Goal: Information Seeking & Learning: Learn about a topic

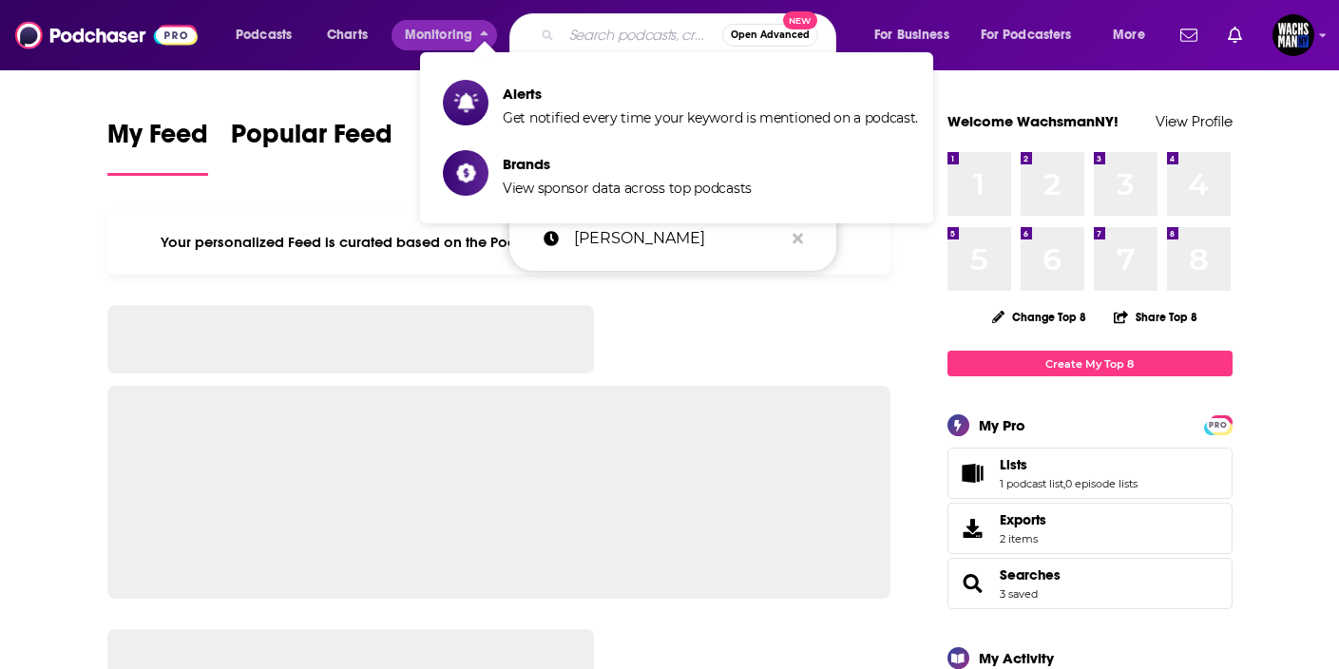
click at [595, 46] on input "Search podcasts, credits, & more..." at bounding box center [641, 35] width 161 height 30
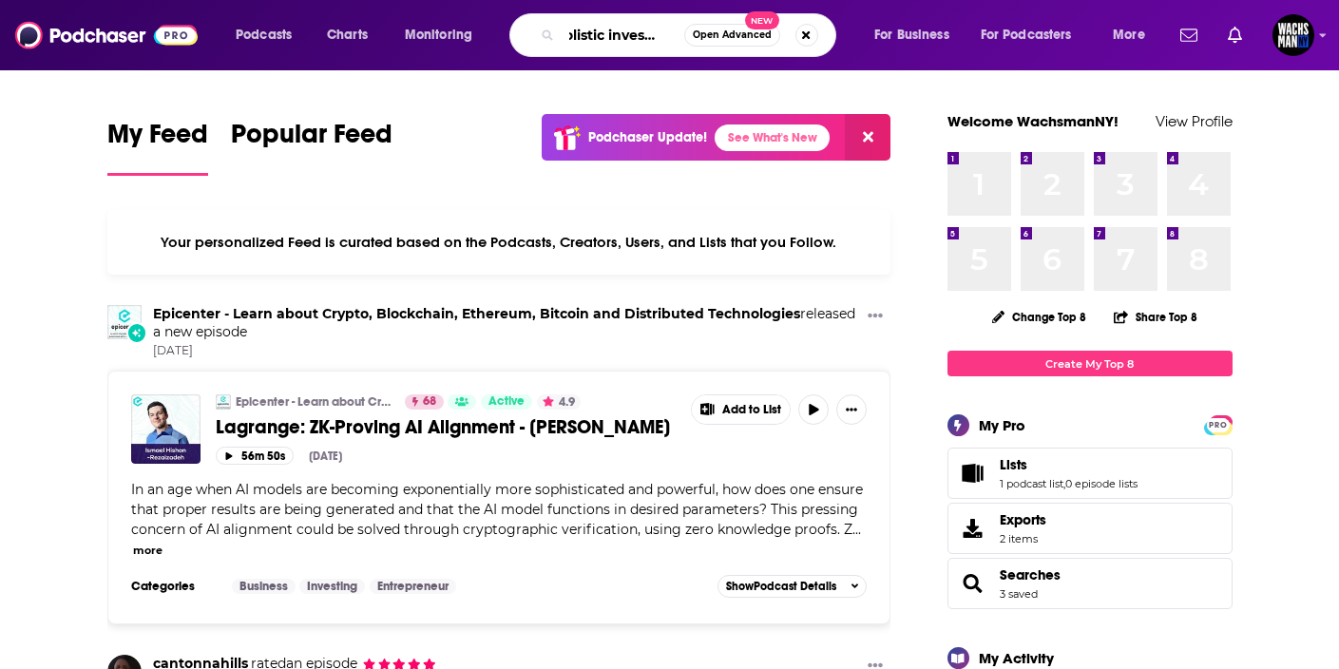
scroll to position [0, 21]
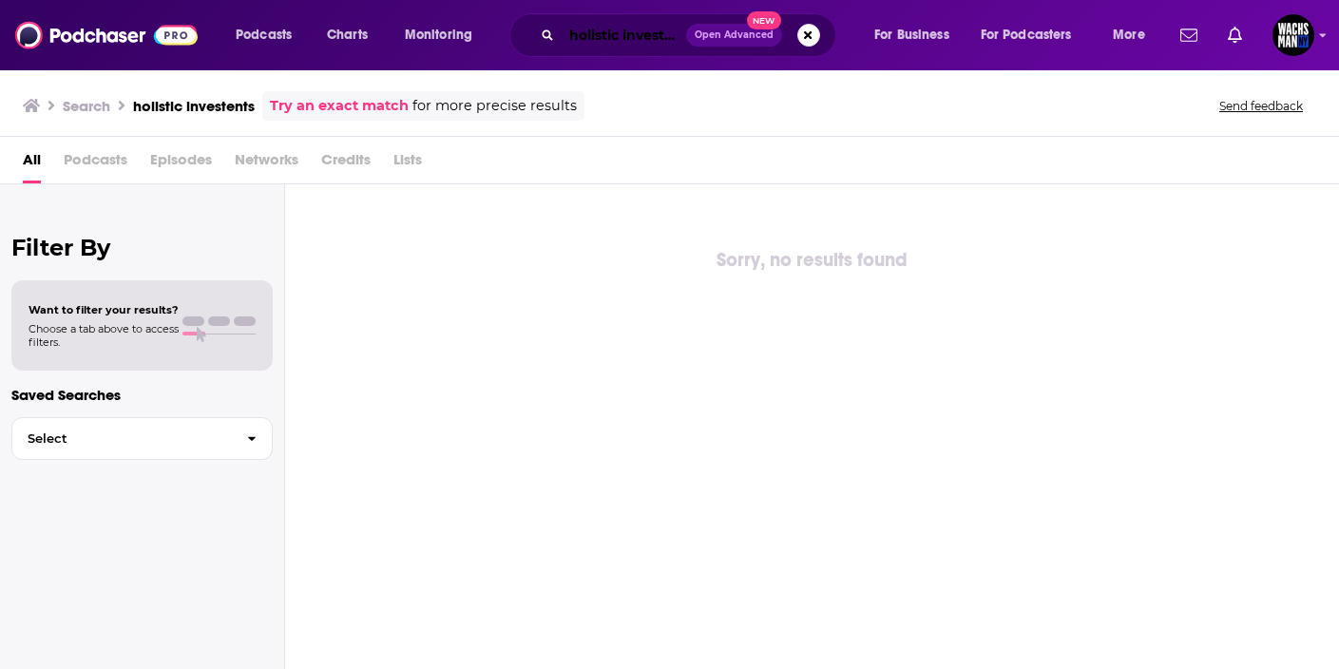
click at [633, 38] on input "holistic investents" at bounding box center [623, 35] width 124 height 30
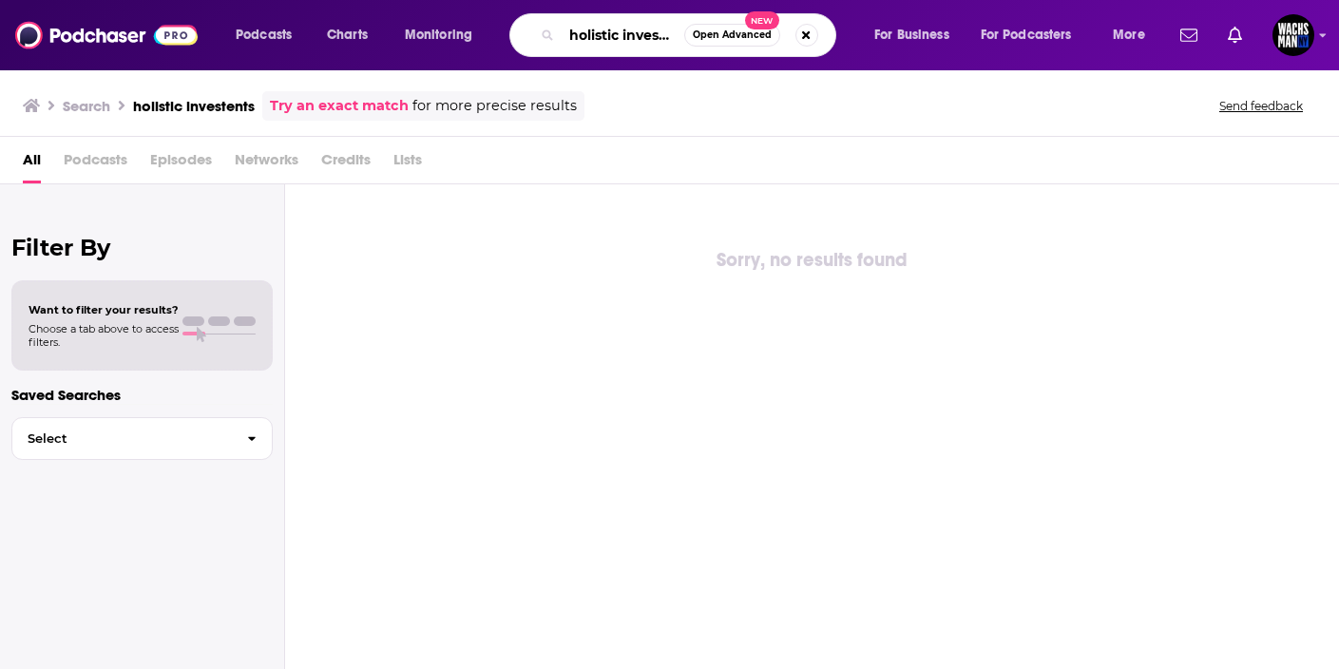
scroll to position [0, 21]
drag, startPoint x: 633, startPoint y: 38, endPoint x: 695, endPoint y: 37, distance: 62.7
click at [695, 37] on div "holistic investents Open Advanced New" at bounding box center [672, 35] width 327 height 44
click at [636, 34] on input "holistic investents" at bounding box center [622, 35] width 123 height 30
click at [651, 34] on input "holistic investents" at bounding box center [622, 35] width 123 height 30
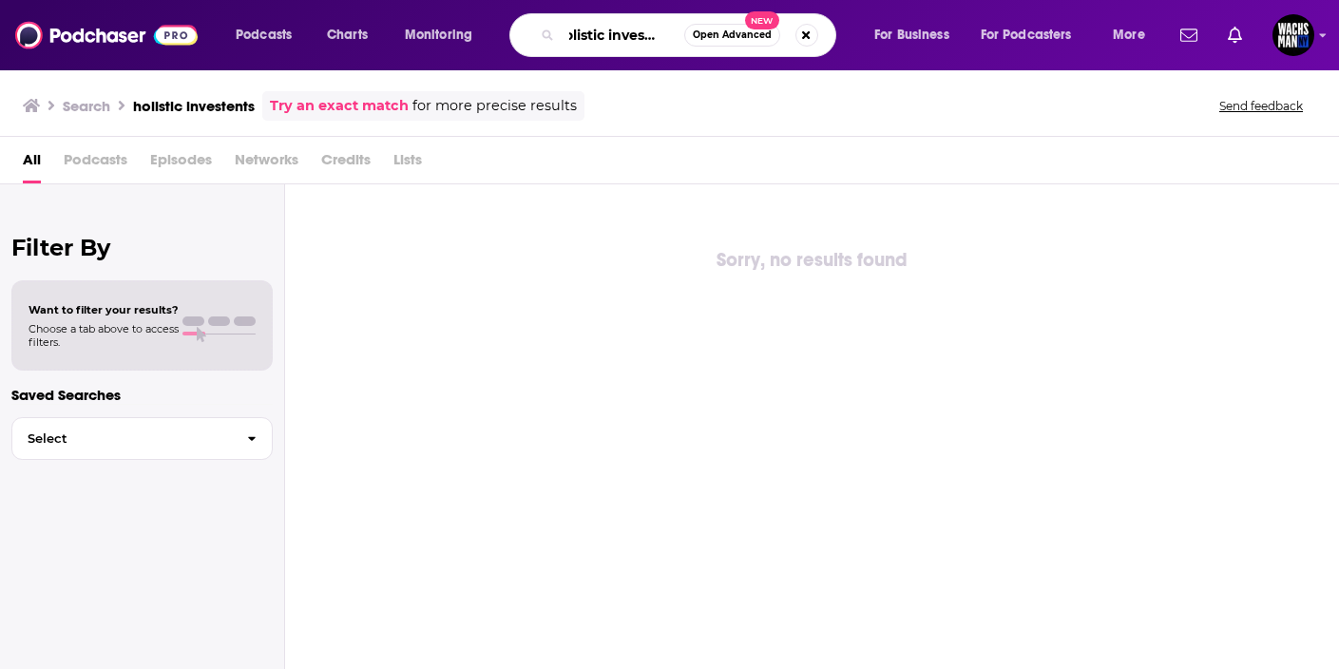
scroll to position [0, 35]
type input "holistic investments"
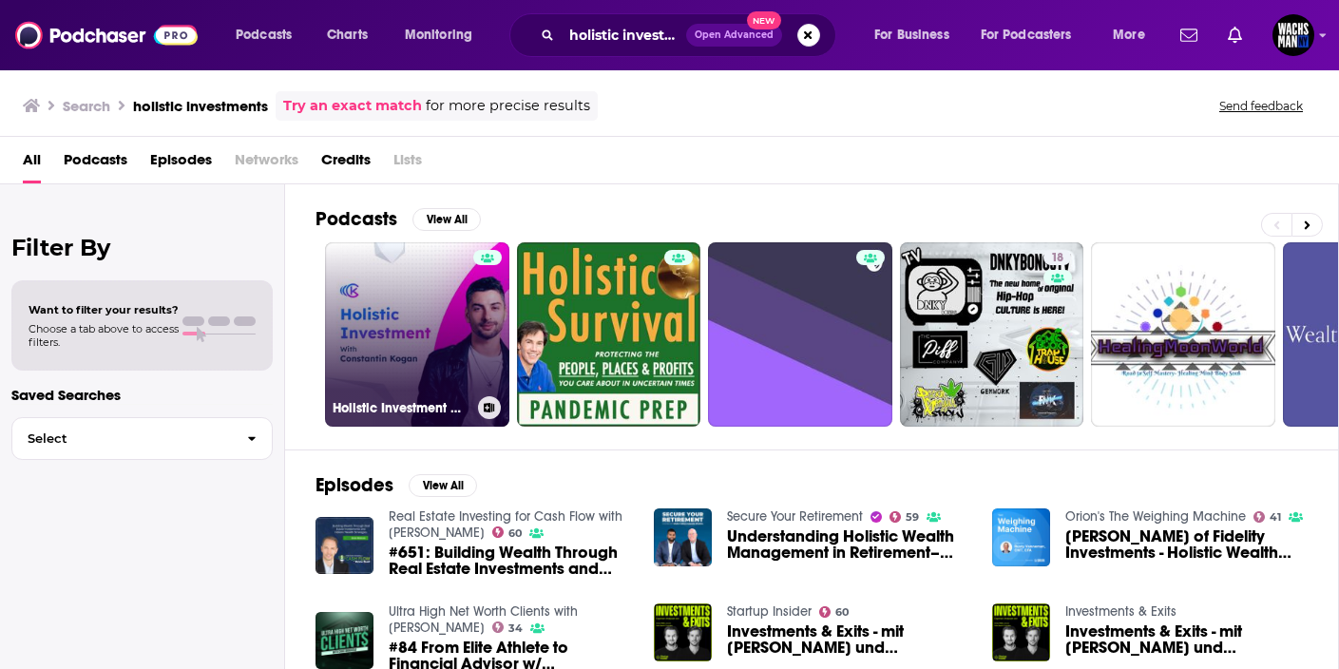
click at [415, 330] on link "Holistic Investment w [PERSON_NAME]" at bounding box center [417, 334] width 184 height 184
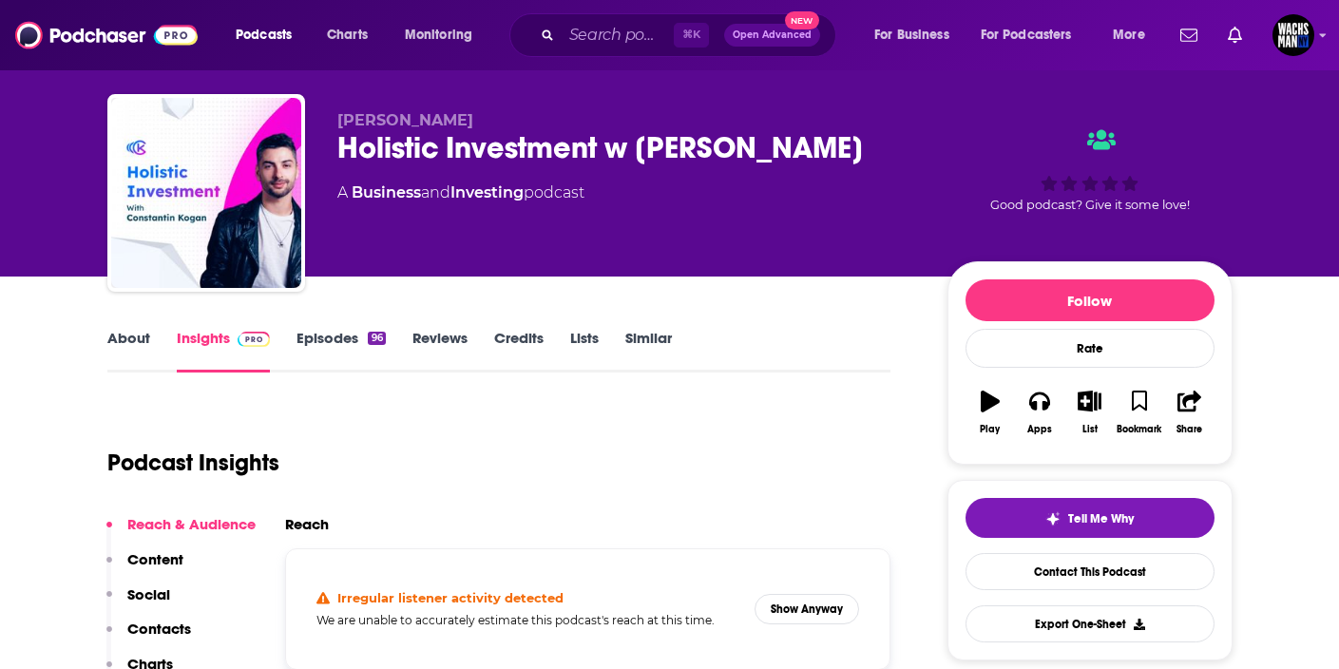
scroll to position [100, 0]
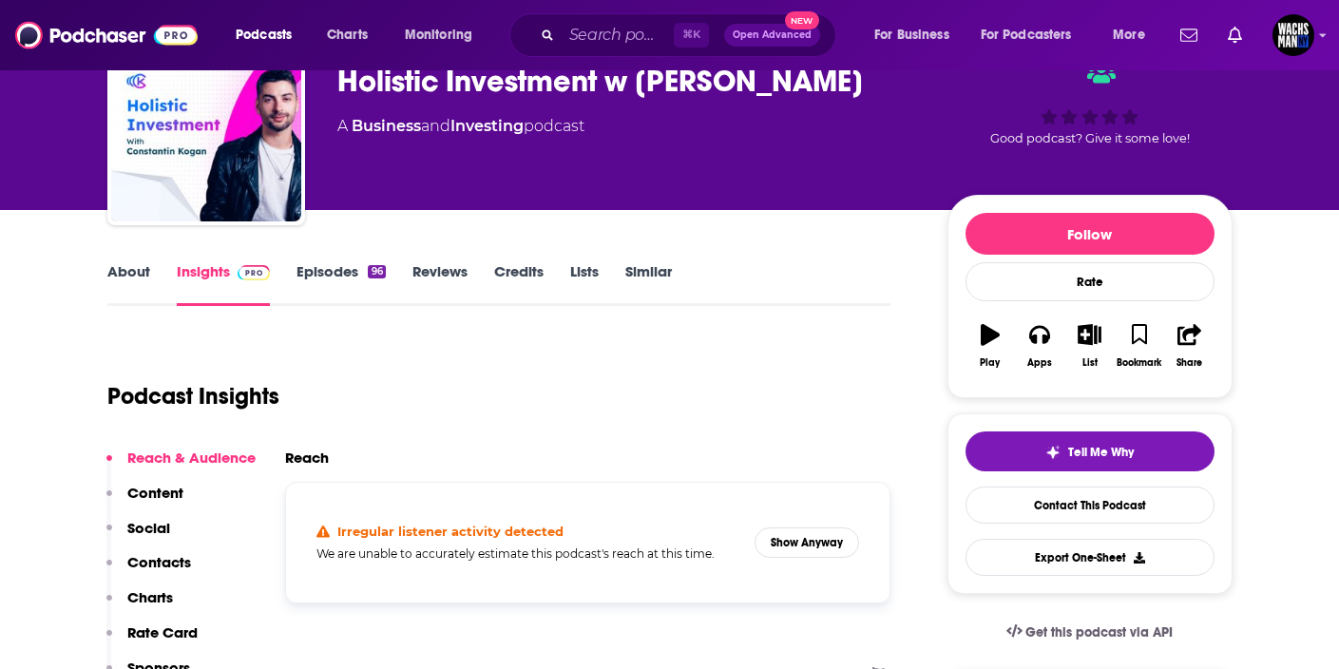
click at [312, 270] on link "Episodes 96" at bounding box center [340, 284] width 88 height 44
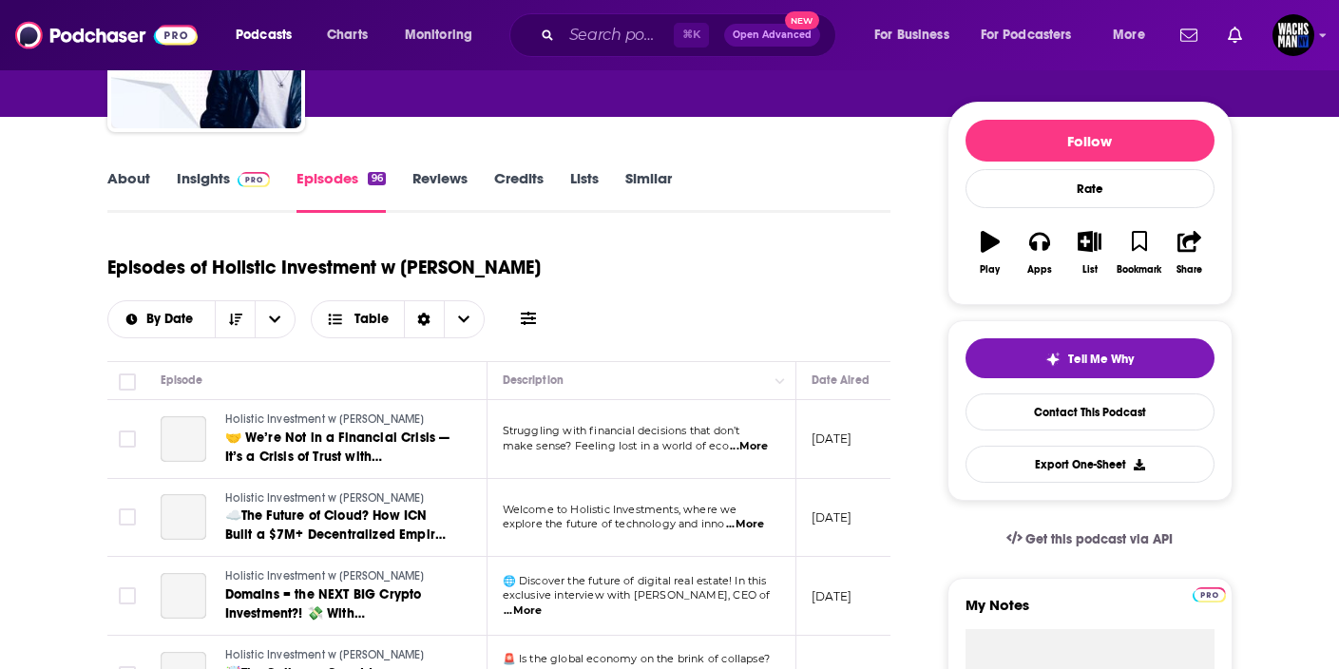
scroll to position [192, 0]
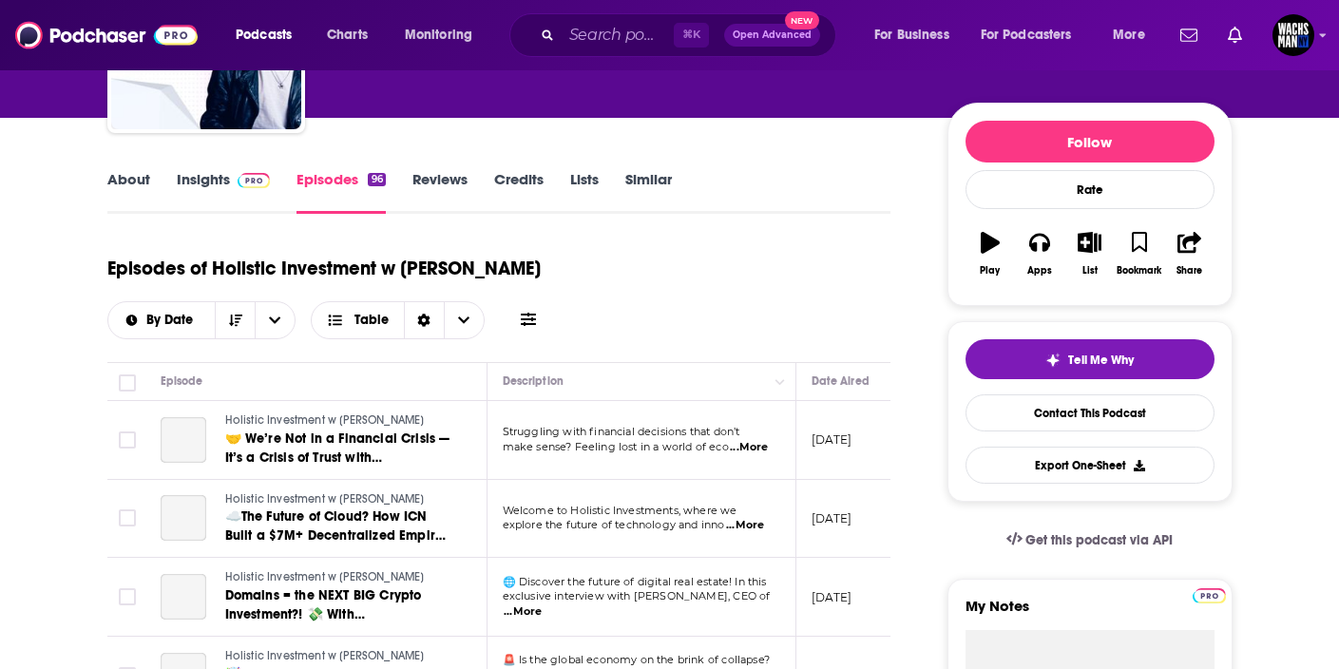
click at [202, 179] on link "Insights" at bounding box center [224, 192] width 94 height 44
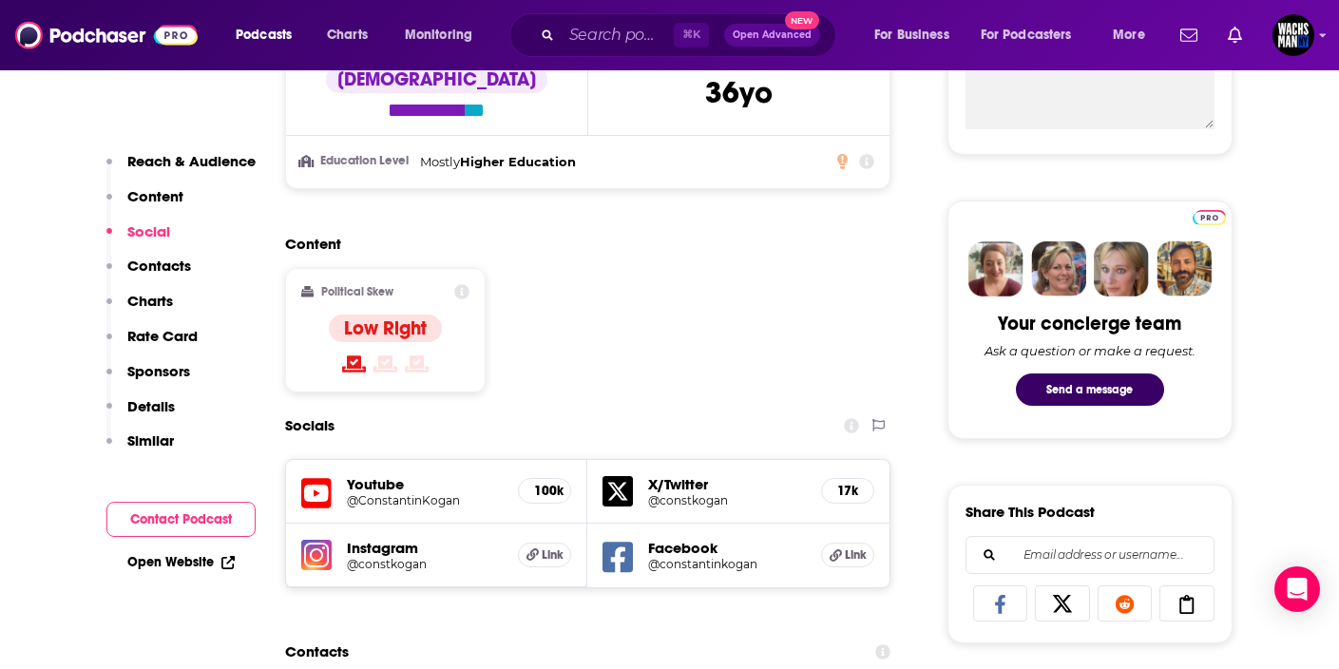
scroll to position [775, 0]
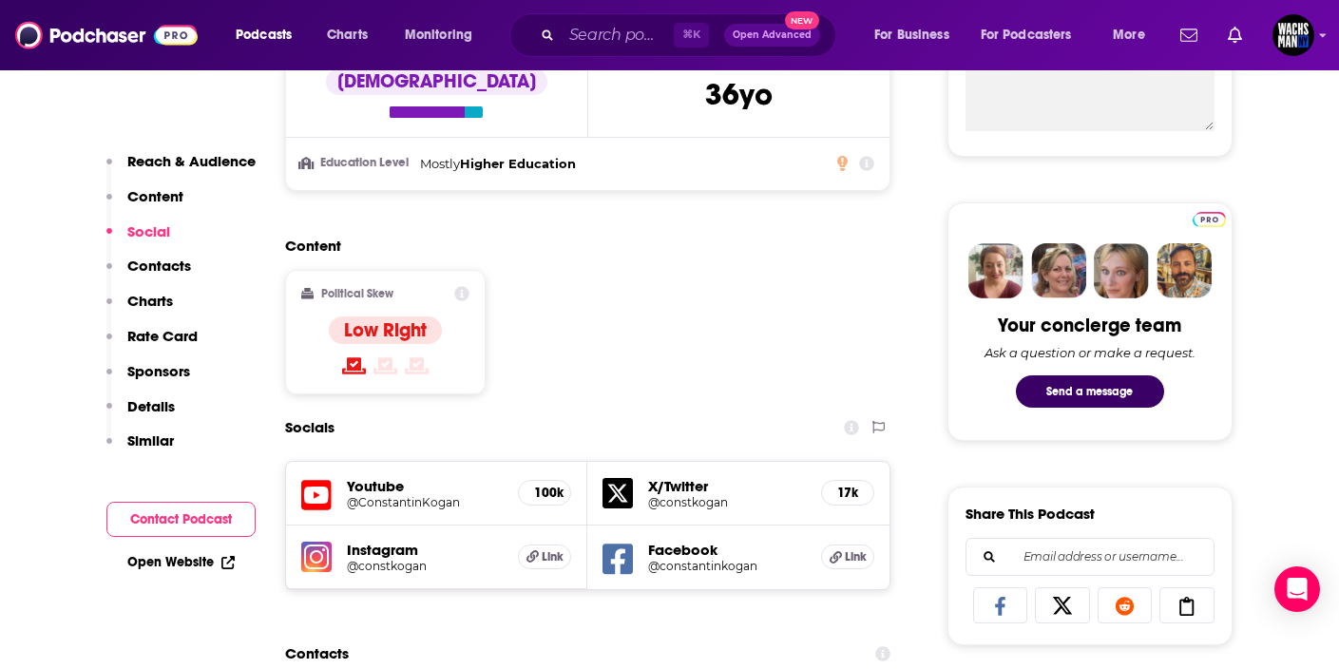
click at [823, 320] on div "Content Political Skew Low Right" at bounding box center [588, 323] width 606 height 173
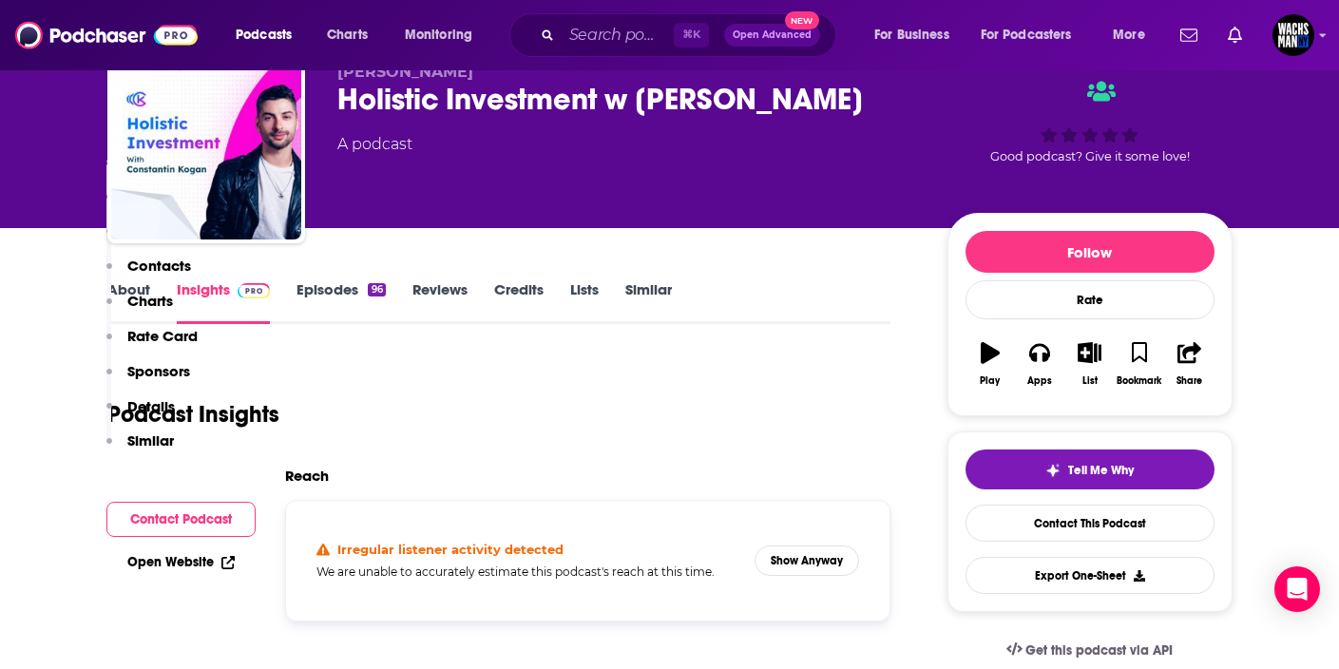
scroll to position [0, 0]
